Goal: Task Accomplishment & Management: Manage account settings

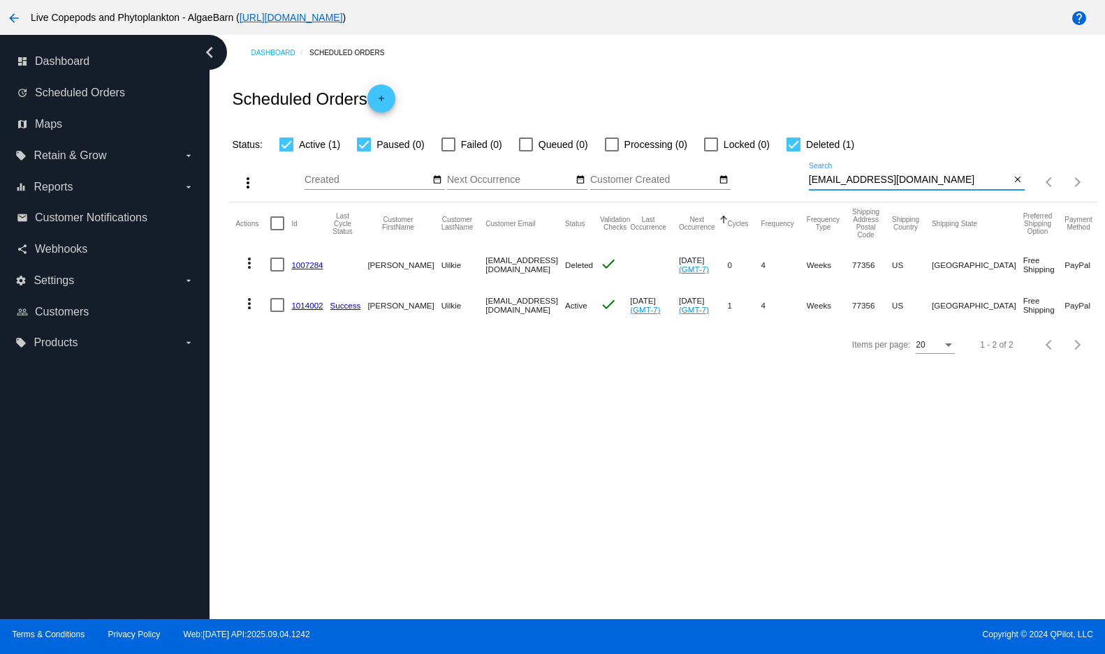
drag, startPoint x: 951, startPoint y: 199, endPoint x: 780, endPoint y: 200, distance: 171.1
click at [780, 200] on div "more_vert Sep Jan Feb Mar [DATE]" at bounding box center [662, 178] width 868 height 50
paste input "monticellofamily@hot"
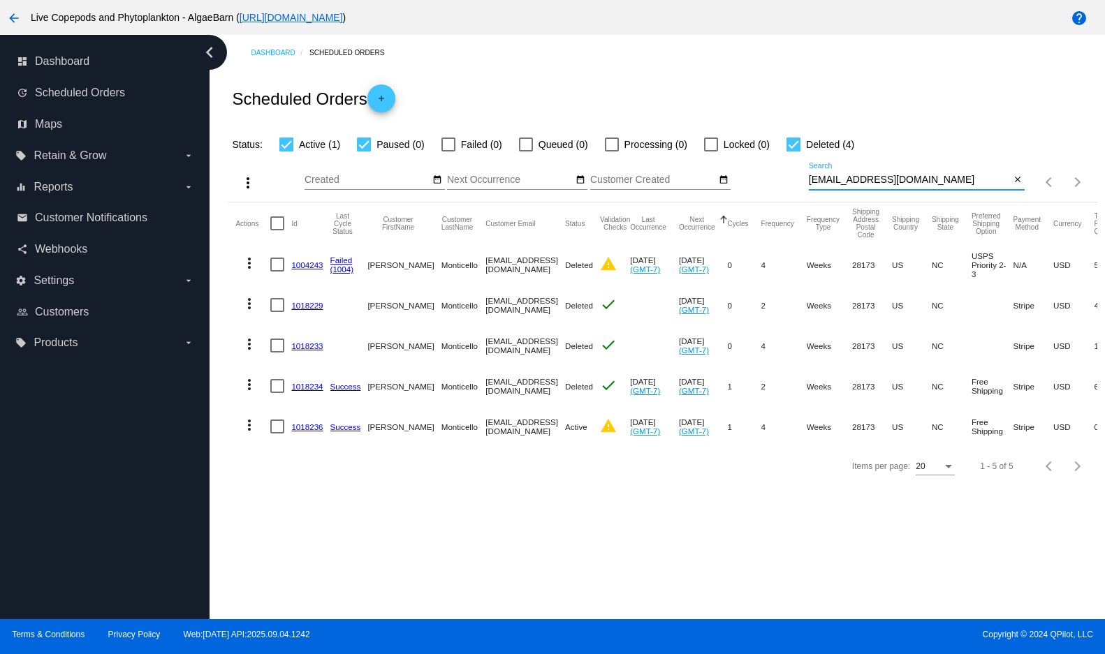
type input "[EMAIL_ADDRESS][DOMAIN_NAME]"
click at [888, 590] on div "Dashboard Scheduled Orders Scheduled Orders add Status: Active (1) Paused (0) F…" at bounding box center [656, 327] width 895 height 584
click at [323, 270] on link "1004243" at bounding box center [306, 264] width 31 height 9
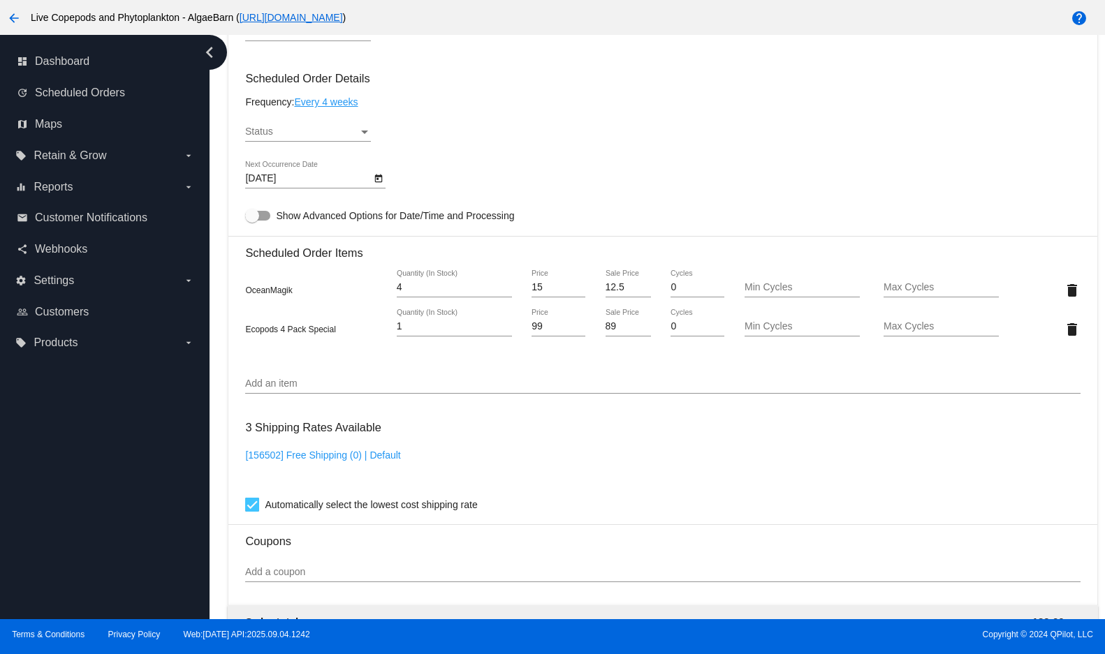
scroll to position [489, 0]
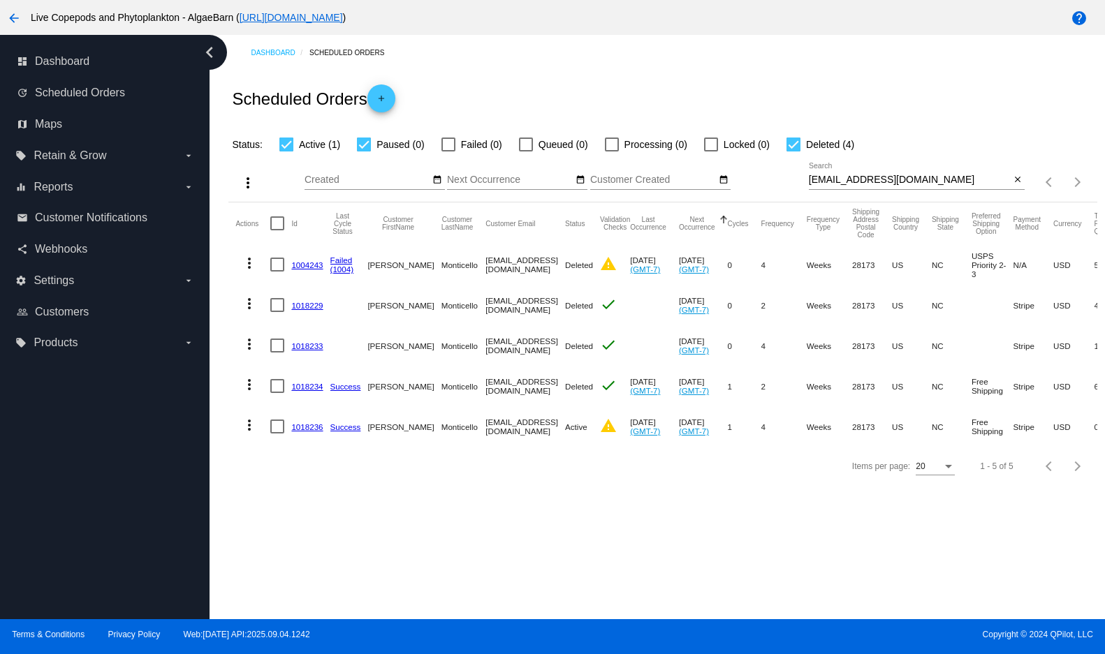
click at [250, 272] on mat-icon "more_vert" at bounding box center [249, 263] width 17 height 17
click at [233, 301] on div at bounding box center [552, 327] width 1105 height 654
click at [317, 432] on link "1018236" at bounding box center [306, 426] width 31 height 9
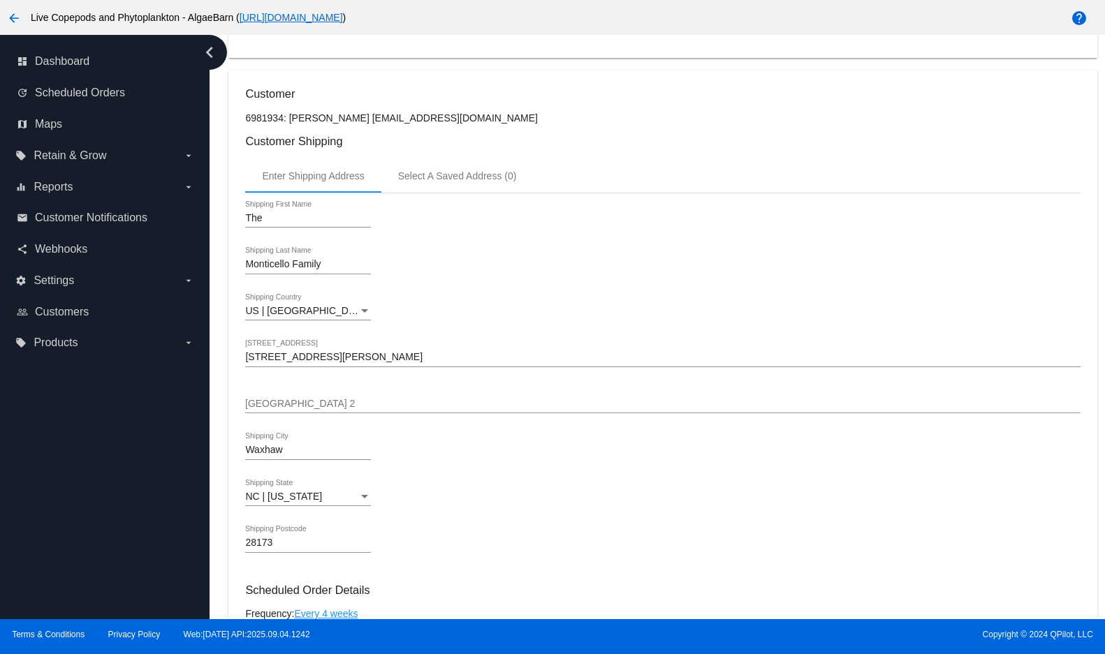
scroll to position [87, 0]
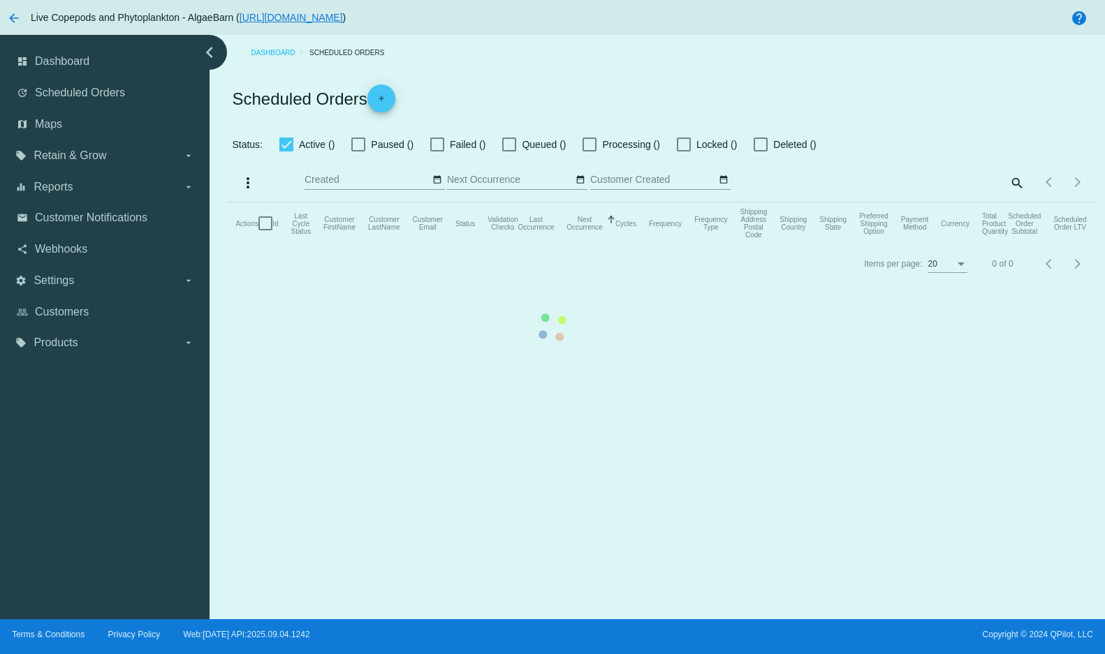
checkbox input "true"
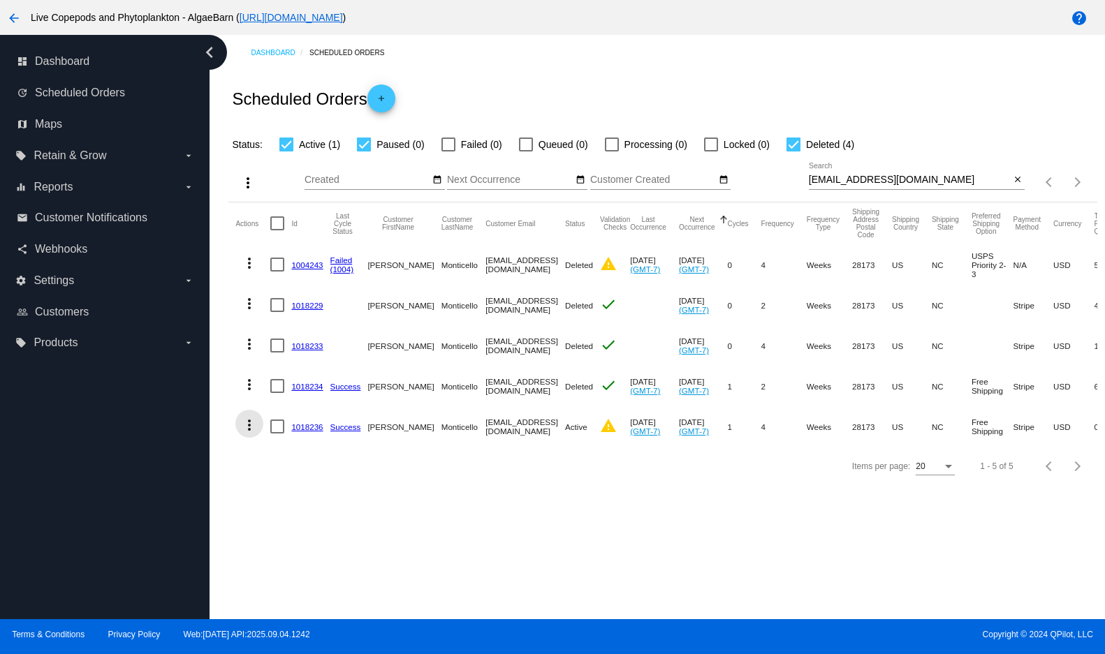
click at [256, 434] on mat-icon "more_vert" at bounding box center [249, 425] width 17 height 17
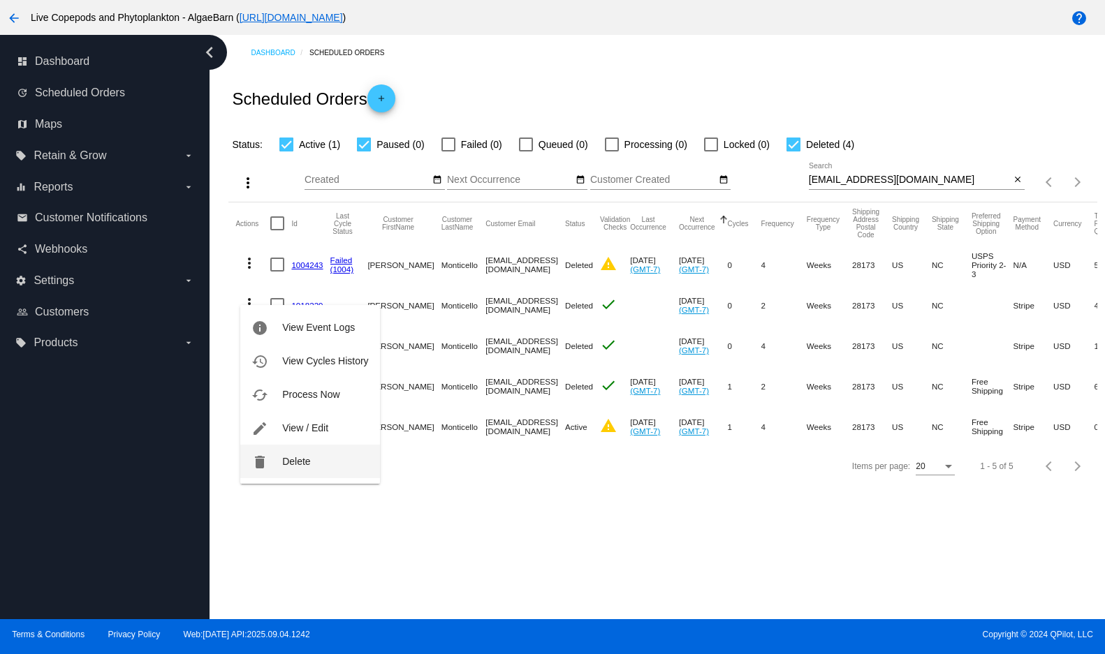
click at [307, 468] on button "delete Delete" at bounding box center [309, 462] width 139 height 34
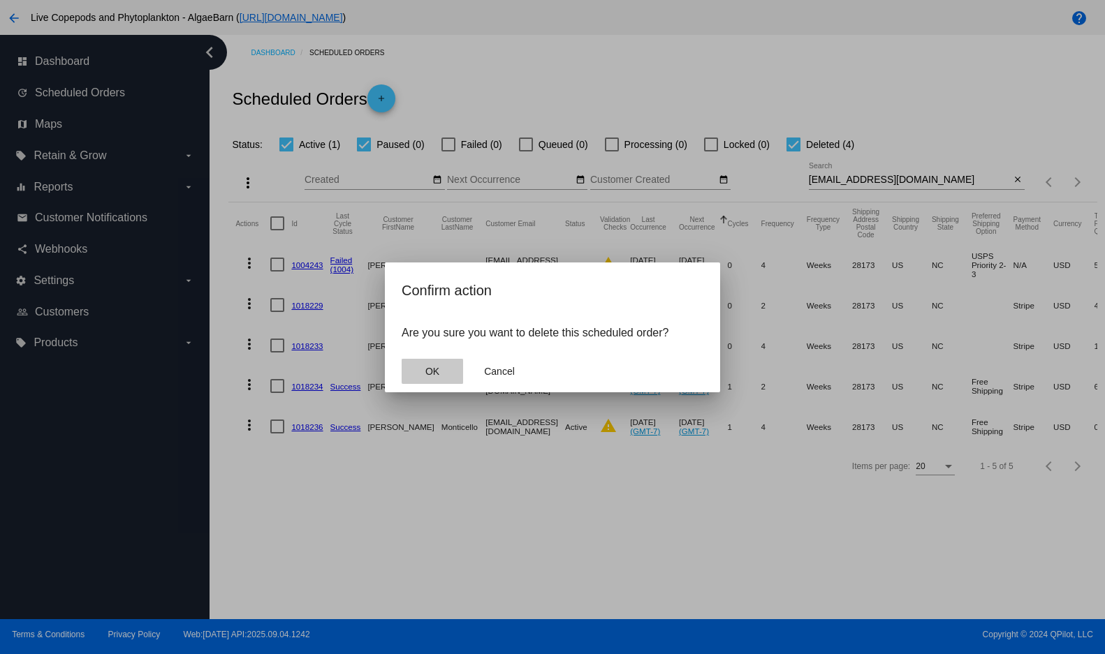
click at [439, 383] on button "OK" at bounding box center [431, 371] width 61 height 25
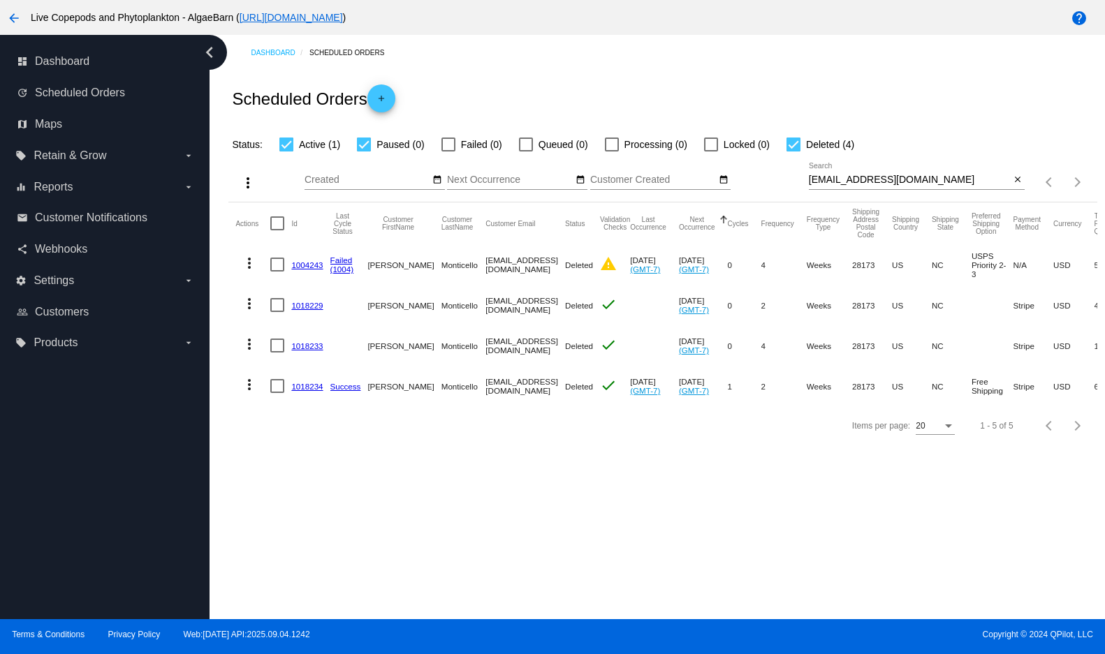
click at [256, 272] on mat-icon "more_vert" at bounding box center [249, 263] width 17 height 17
click at [289, 324] on span "View Event Logs" at bounding box center [318, 325] width 73 height 11
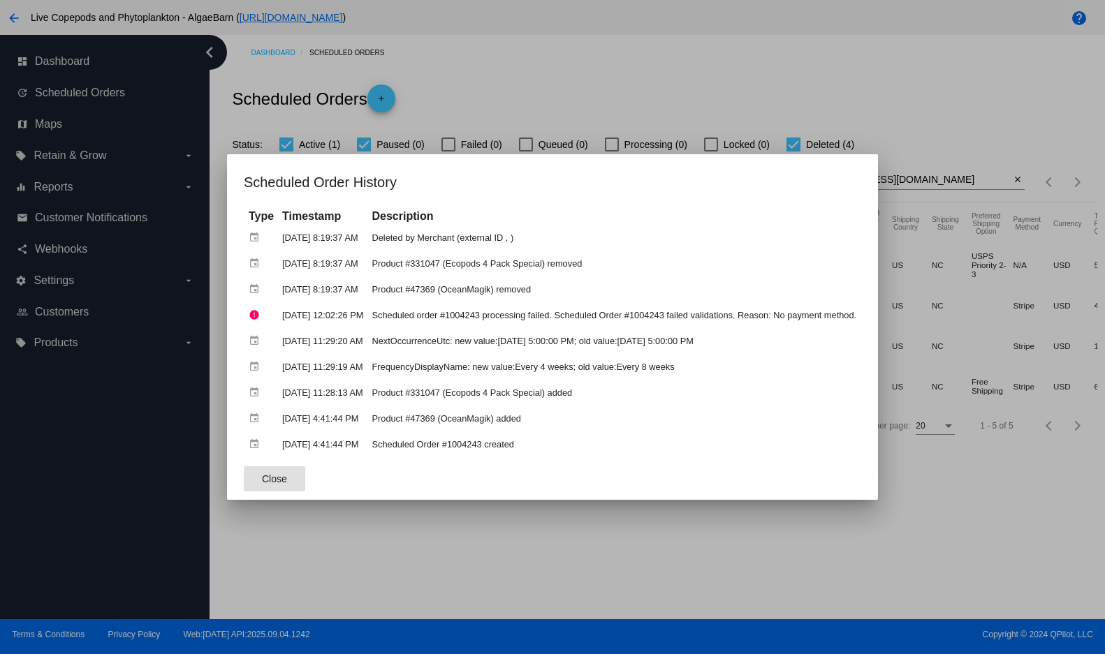
click at [262, 485] on span "Close" at bounding box center [274, 478] width 25 height 11
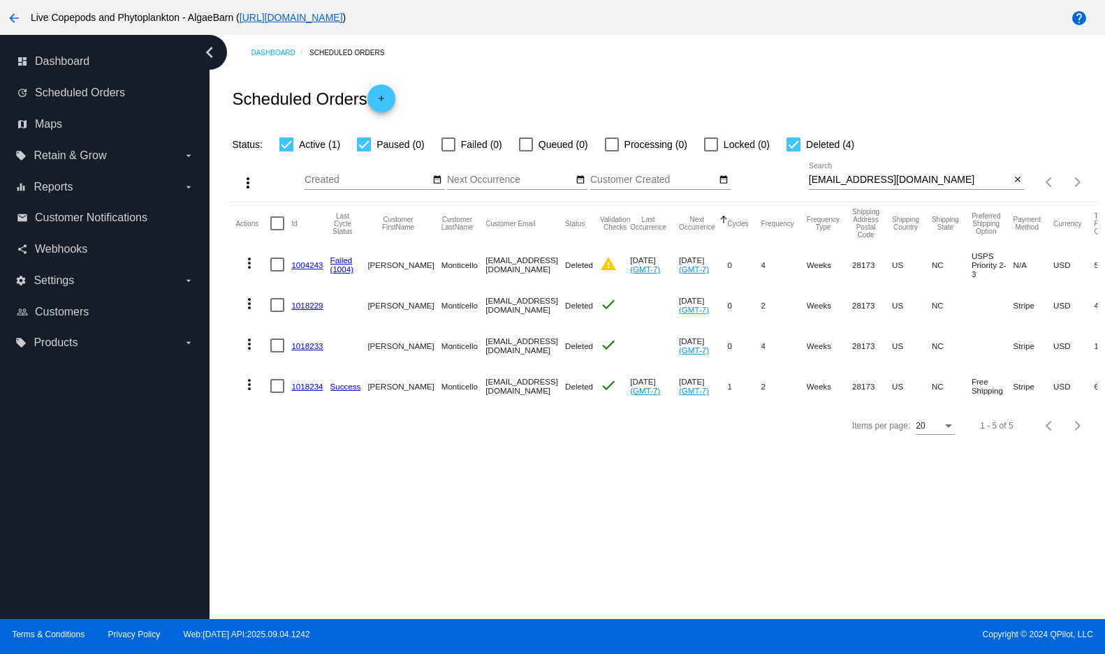
click at [252, 393] on mat-icon "more_vert" at bounding box center [249, 384] width 17 height 17
click at [266, 454] on mat-icon "info" at bounding box center [259, 460] width 17 height 17
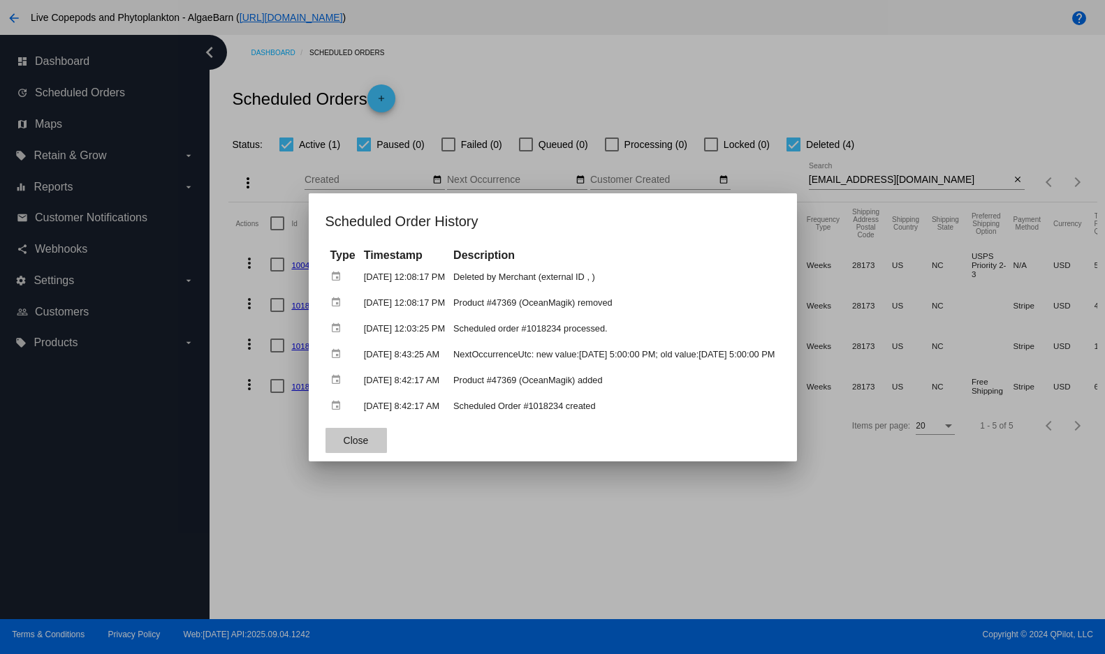
click at [344, 442] on span "Close" at bounding box center [356, 440] width 25 height 11
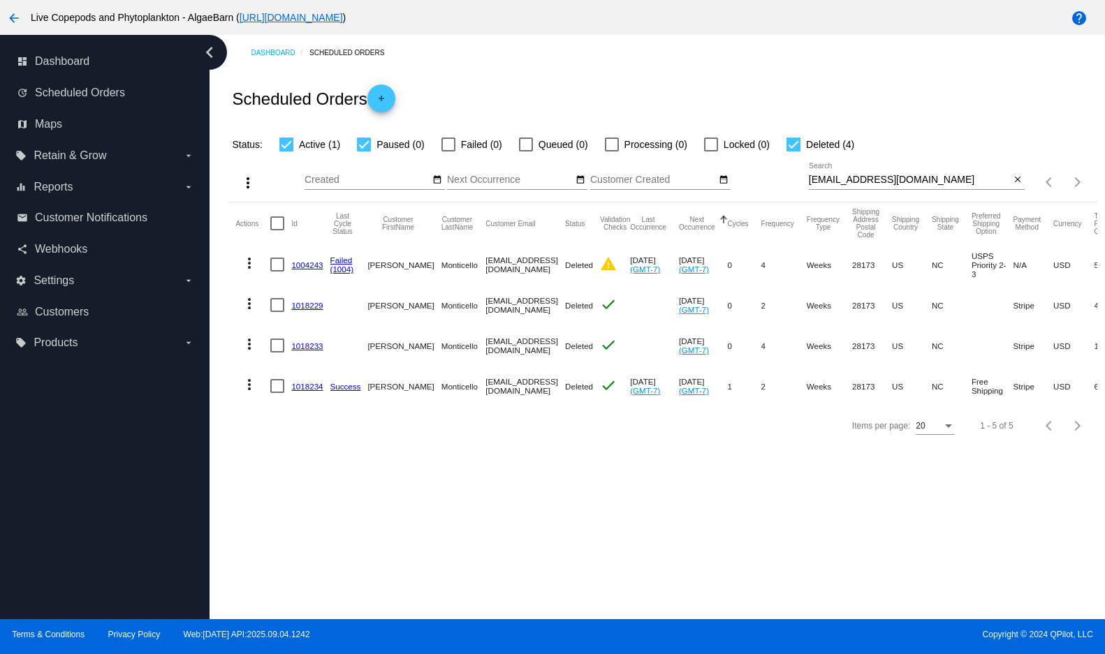
click at [257, 272] on mat-icon "more_vert" at bounding box center [249, 263] width 17 height 17
click at [265, 327] on mat-icon "info" at bounding box center [259, 326] width 17 height 17
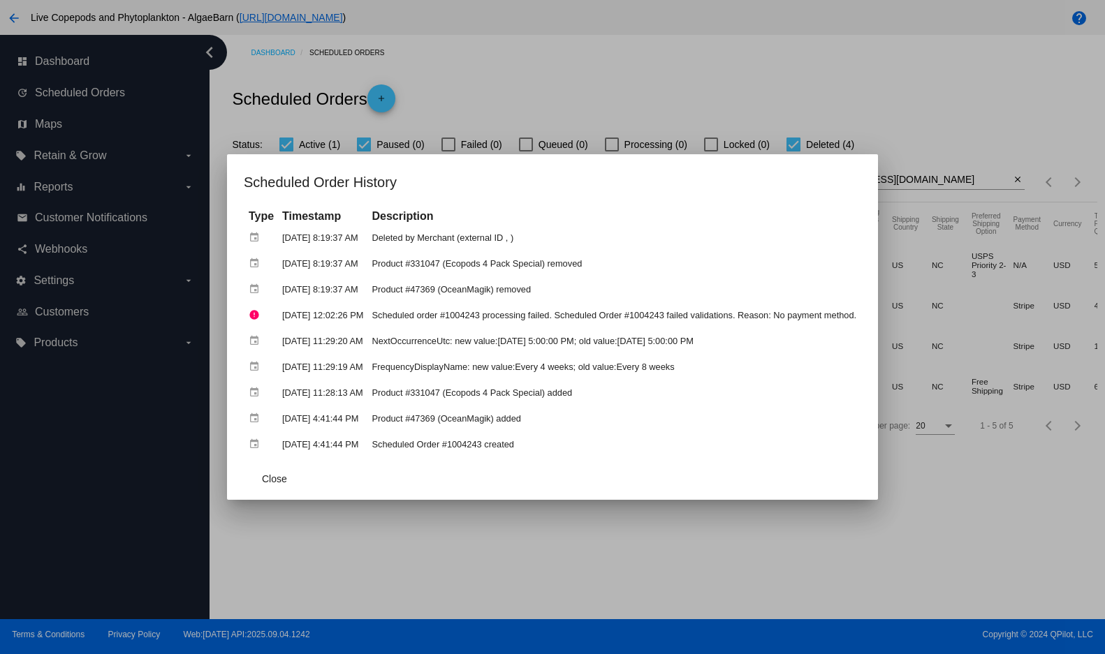
click at [838, 221] on th "Description" at bounding box center [614, 216] width 492 height 15
click at [262, 480] on span "Close" at bounding box center [274, 478] width 25 height 11
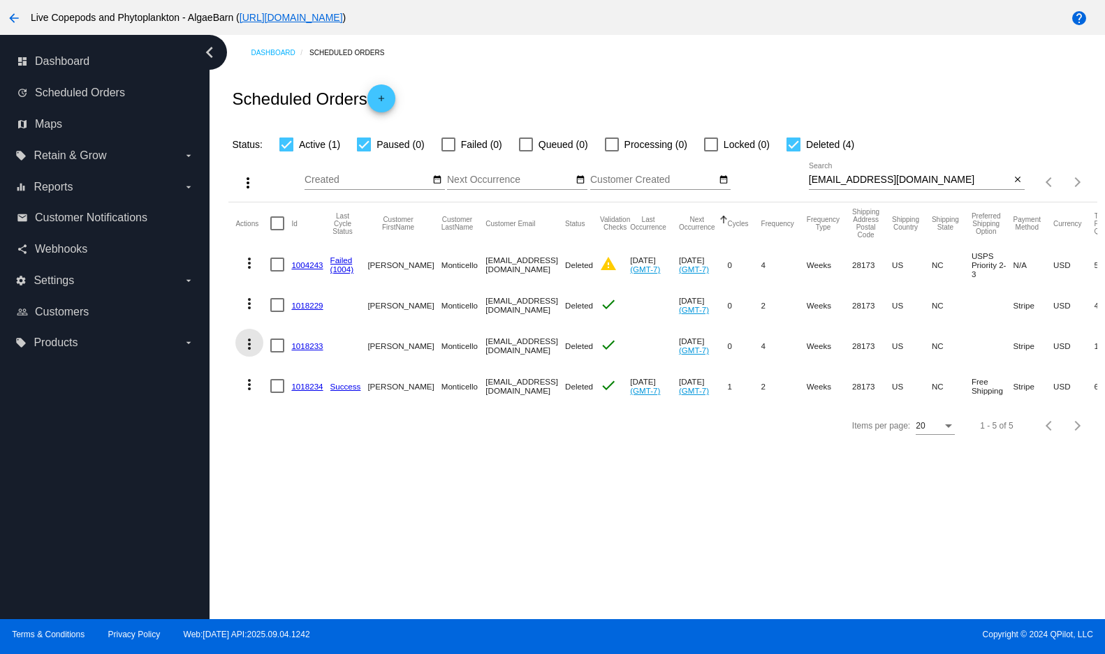
click at [257, 353] on mat-icon "more_vert" at bounding box center [249, 344] width 17 height 17
click at [280, 410] on button "info View Event Logs" at bounding box center [309, 416] width 139 height 34
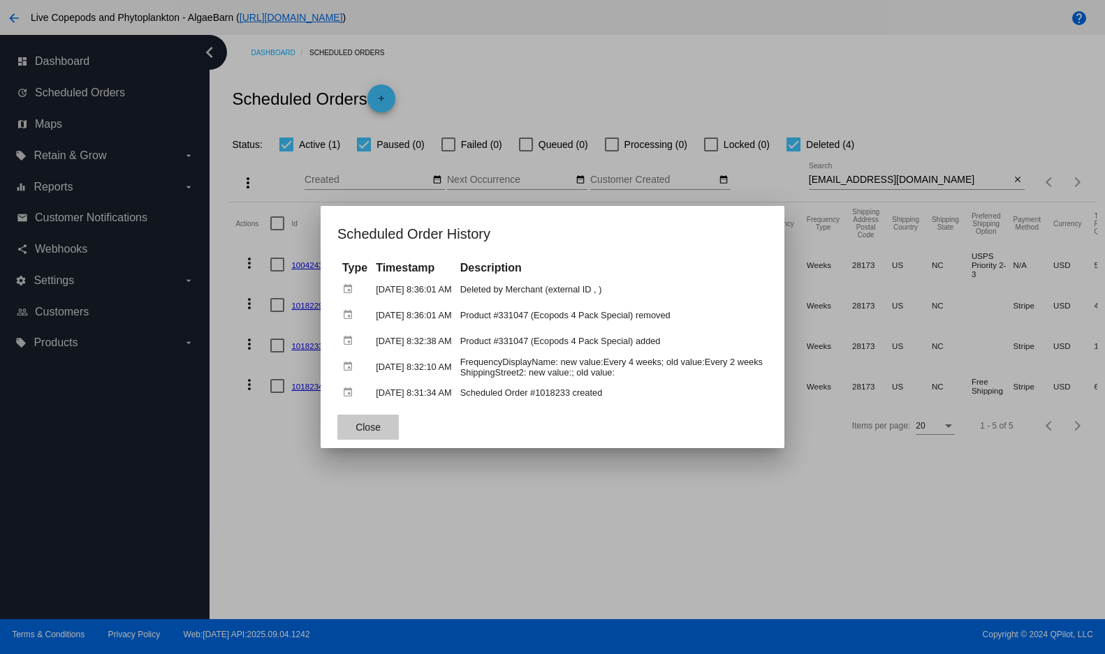
click at [355, 432] on span "Close" at bounding box center [367, 427] width 25 height 11
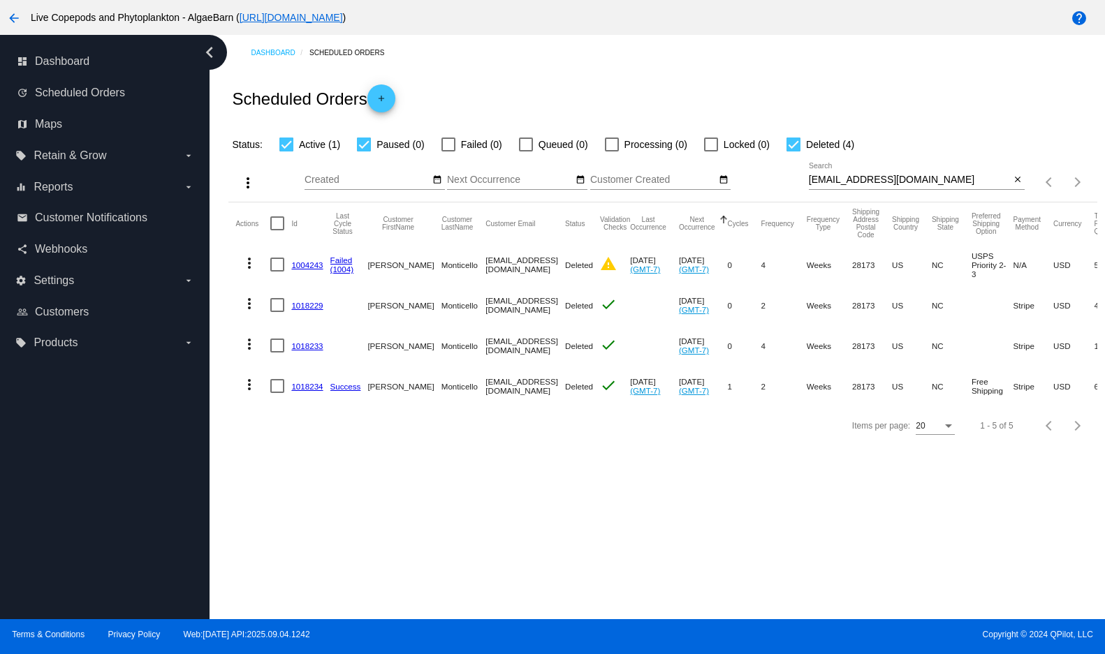
click at [256, 312] on mat-icon "more_vert" at bounding box center [249, 303] width 17 height 17
click at [293, 367] on span "View Event Logs" at bounding box center [318, 370] width 73 height 11
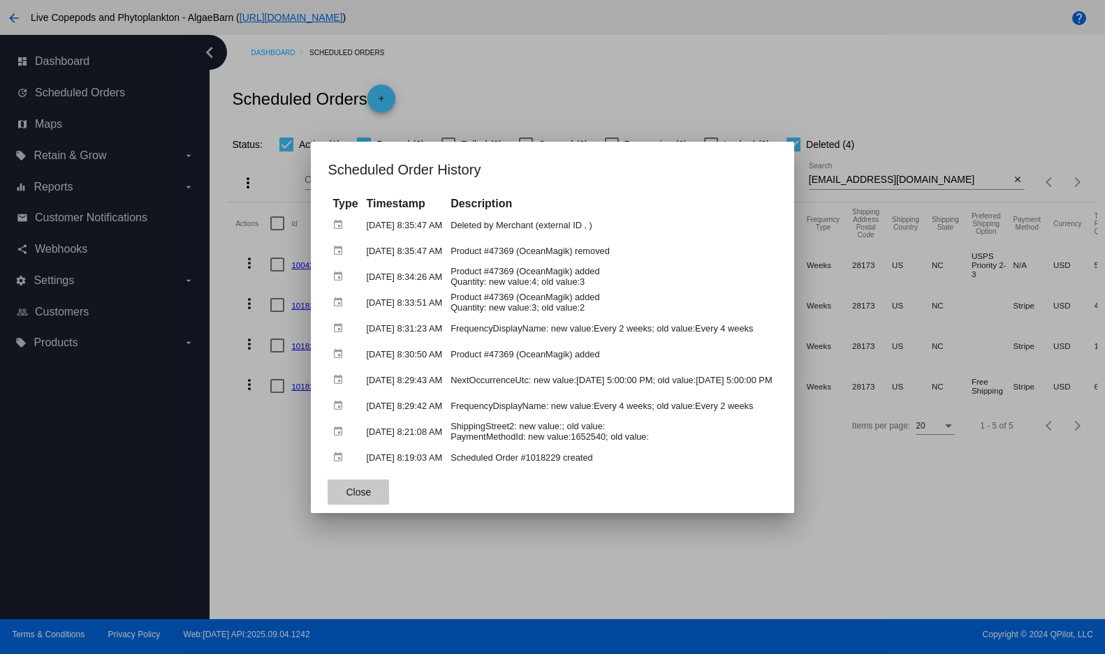
click at [327, 494] on button "Close" at bounding box center [357, 492] width 61 height 25
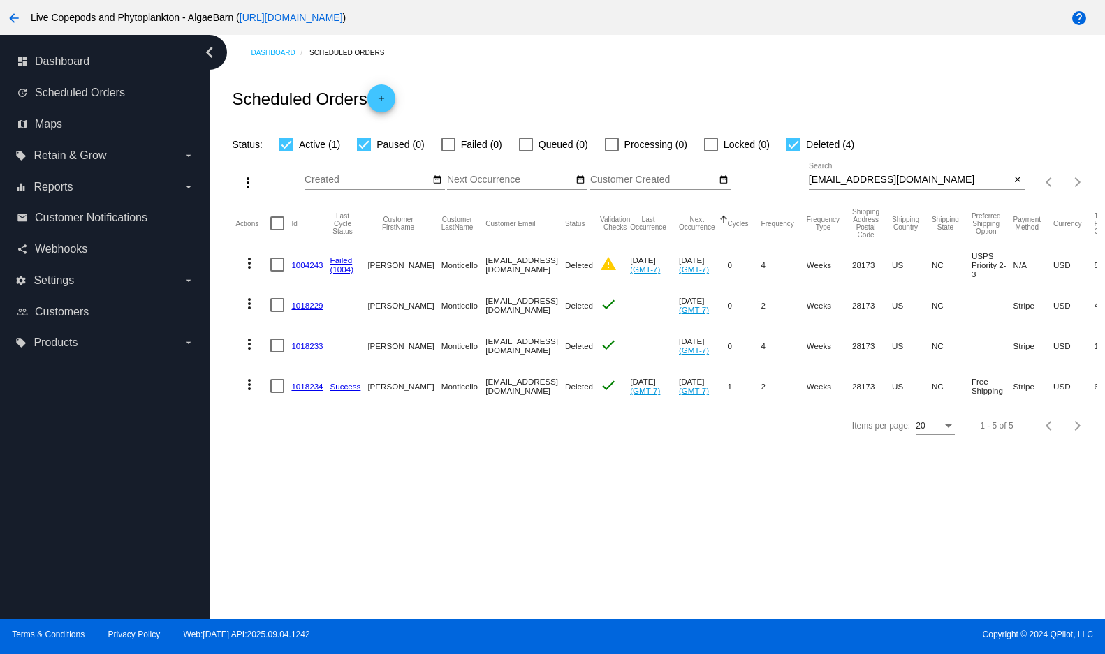
click at [256, 353] on mat-icon "more_vert" at bounding box center [249, 344] width 17 height 17
click at [290, 410] on span "View Event Logs" at bounding box center [318, 415] width 73 height 11
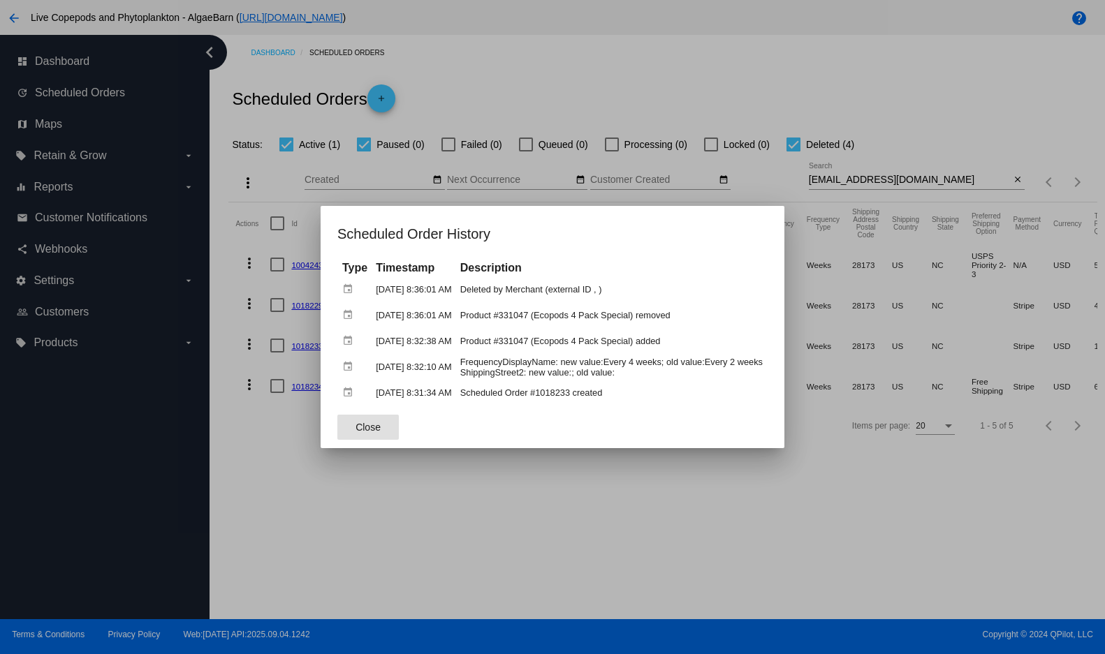
click at [355, 432] on span "Close" at bounding box center [367, 427] width 25 height 11
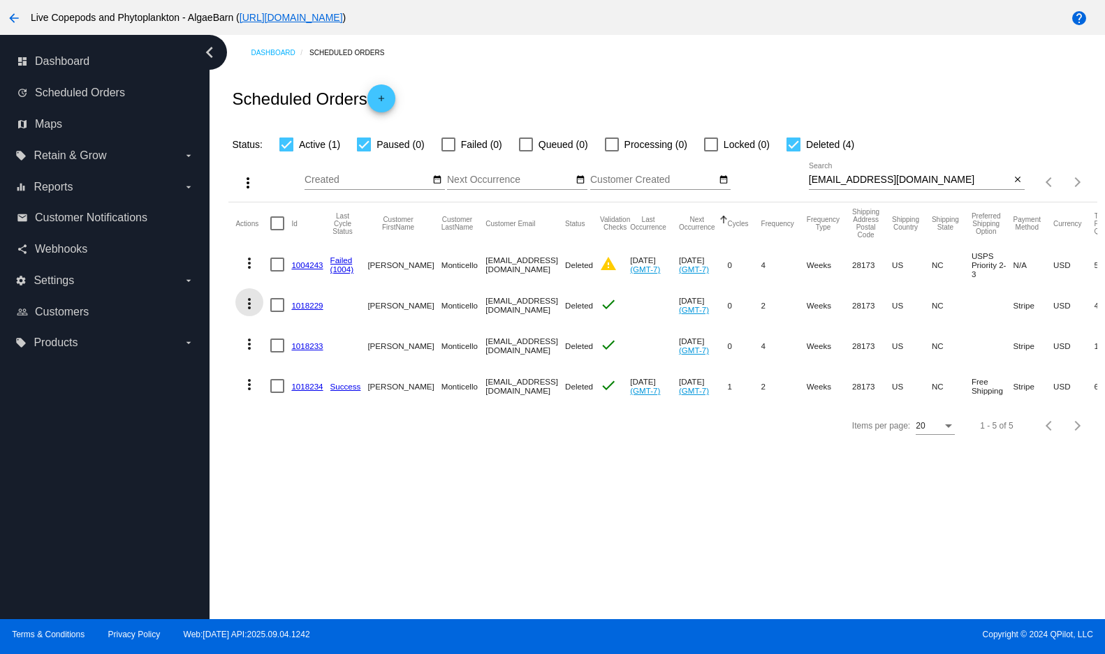
click at [252, 312] on mat-icon "more_vert" at bounding box center [249, 303] width 17 height 17
click at [270, 363] on button "info View Event Logs" at bounding box center [309, 371] width 139 height 34
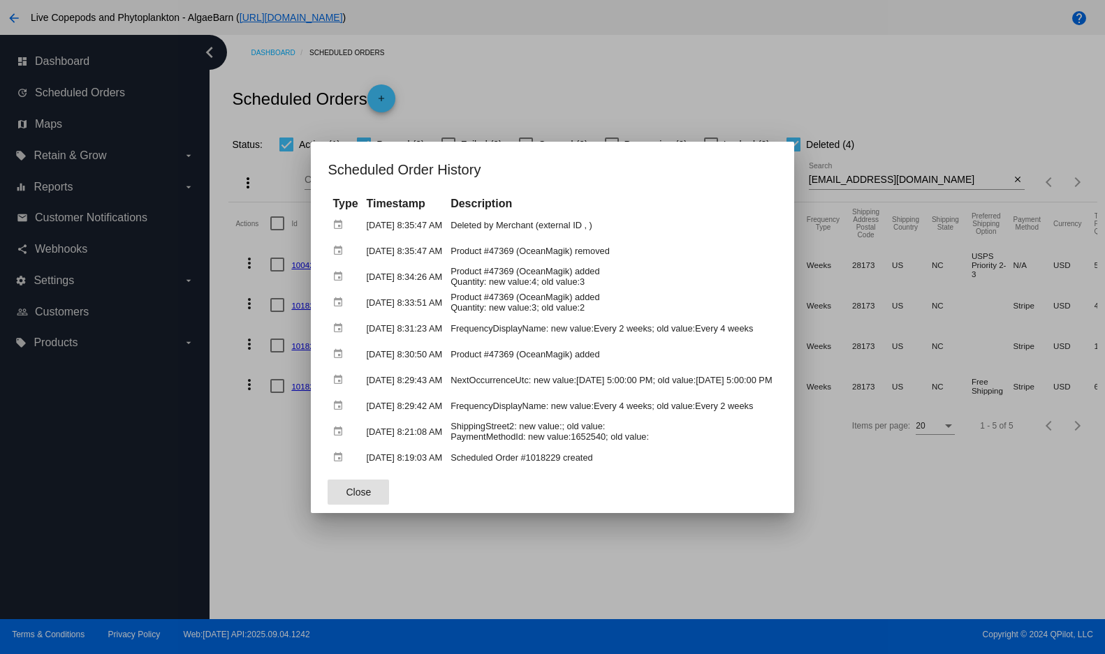
click at [327, 494] on button "Close" at bounding box center [357, 492] width 61 height 25
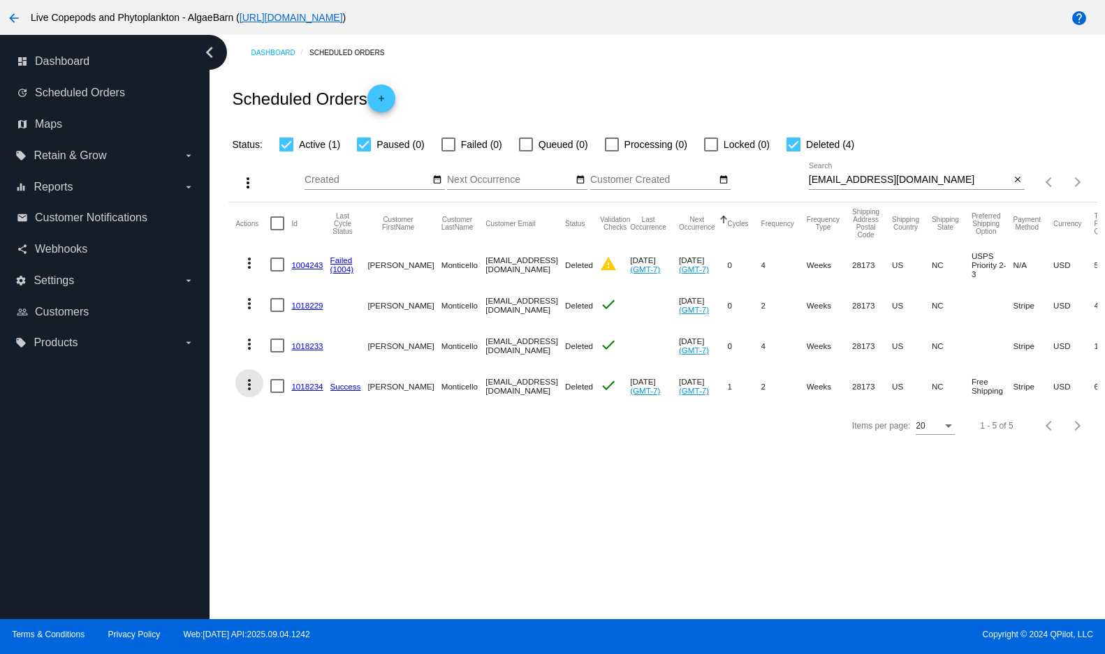
click at [257, 393] on mat-icon "more_vert" at bounding box center [249, 384] width 17 height 17
click at [283, 457] on span "View Event Logs" at bounding box center [318, 460] width 73 height 11
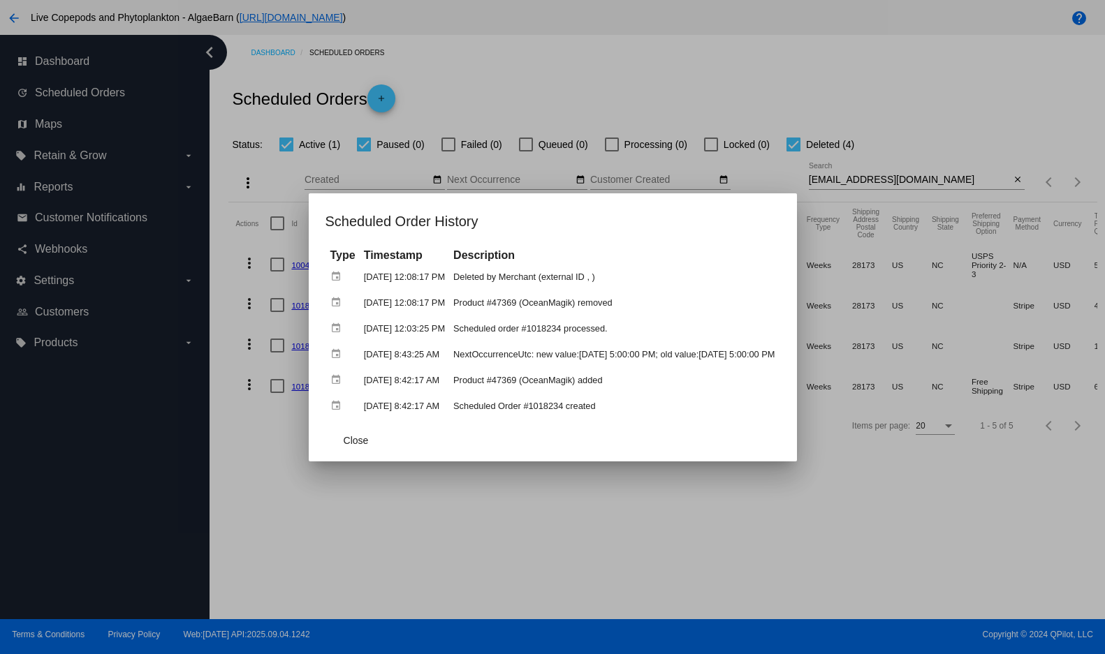
click at [732, 506] on div at bounding box center [552, 327] width 1105 height 654
